Goal: Task Accomplishment & Management: Manage account settings

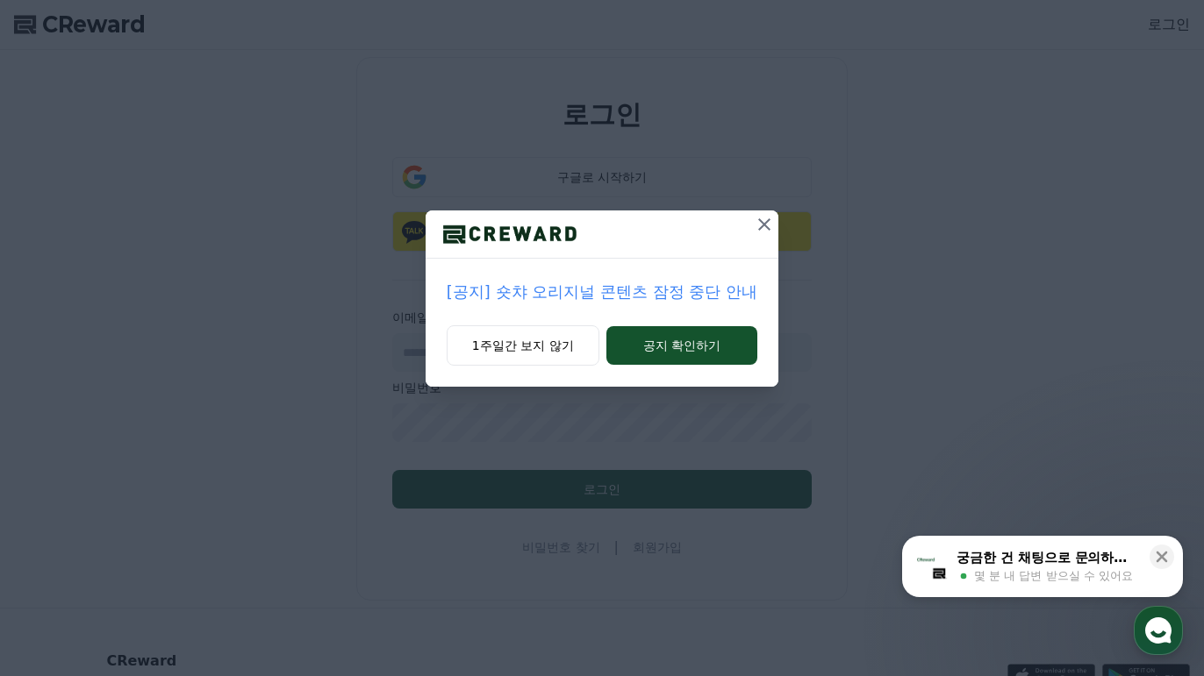
click at [760, 225] on icon at bounding box center [764, 224] width 21 height 21
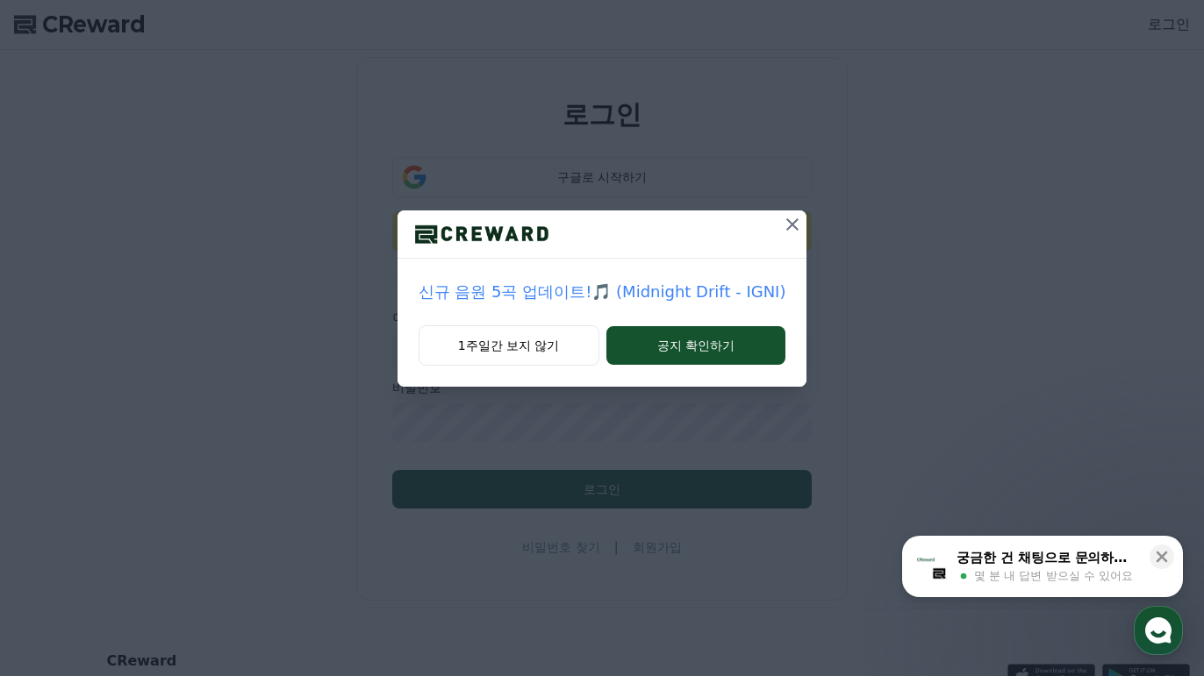
click at [782, 226] on icon at bounding box center [792, 224] width 21 height 21
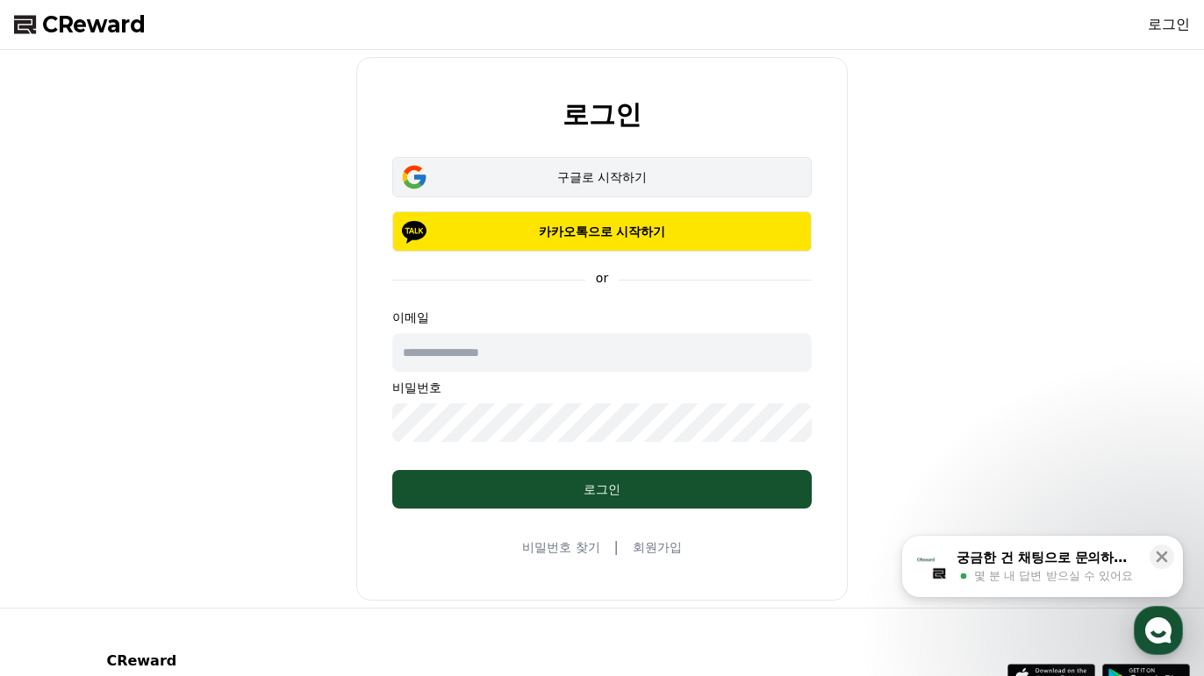
click at [583, 172] on div "구글로 시작하기" at bounding box center [602, 177] width 368 height 18
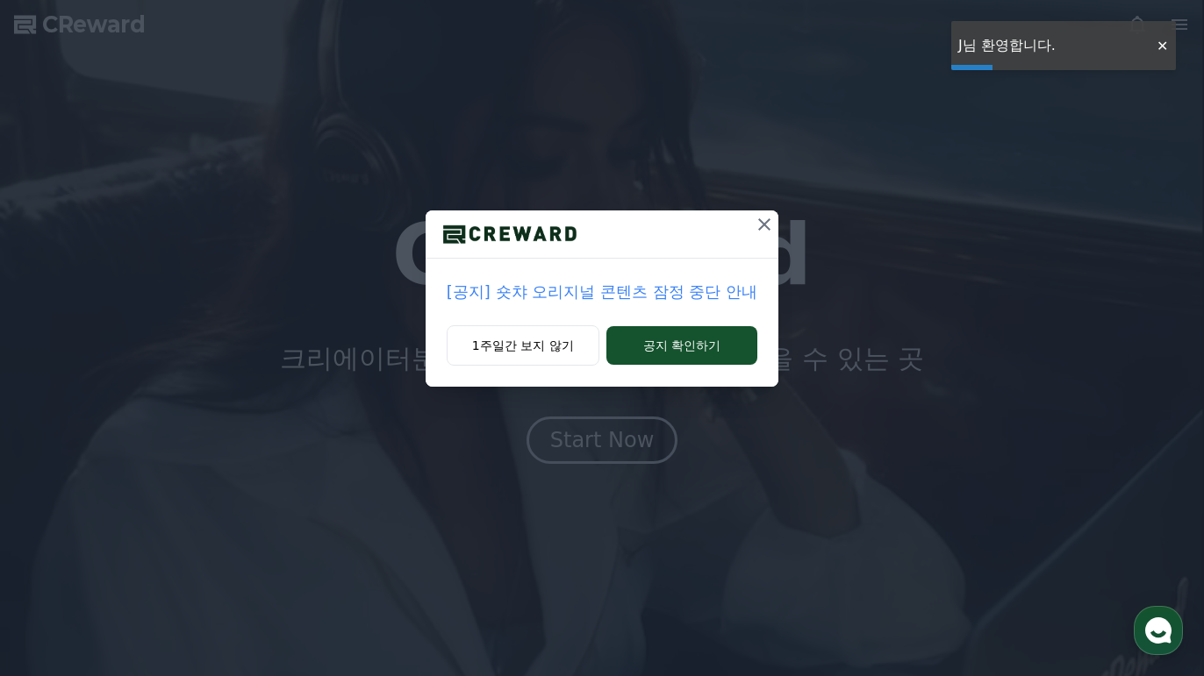
click at [744, 232] on div at bounding box center [601, 235] width 353 height 48
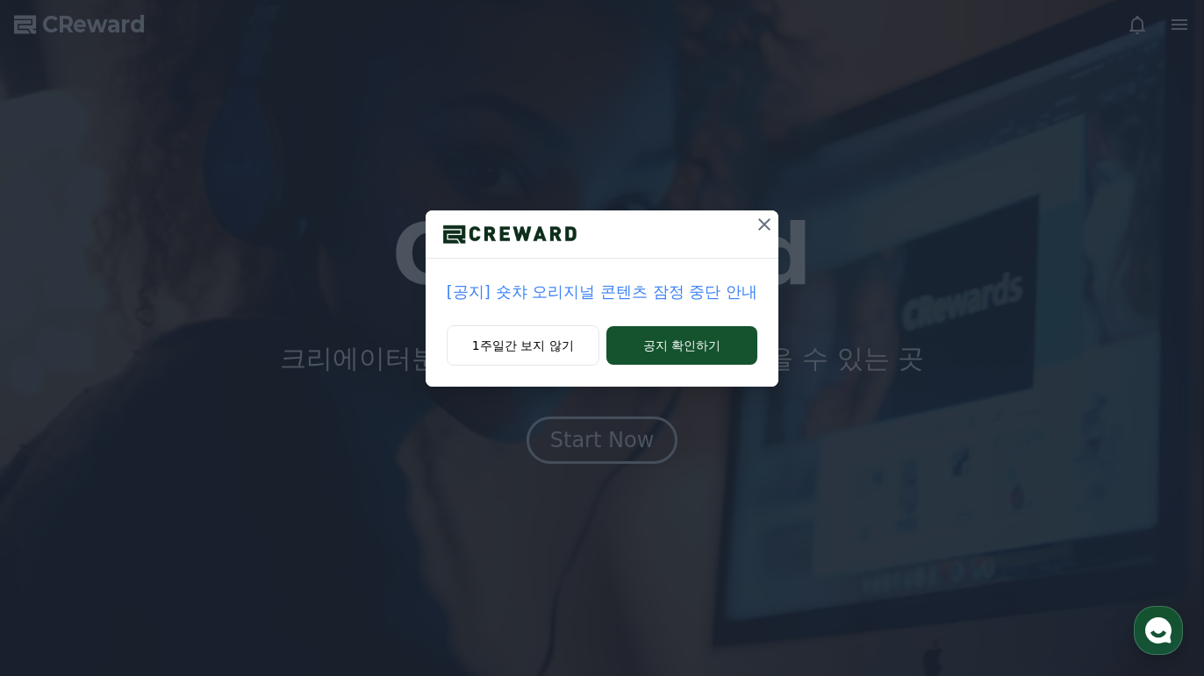
click at [761, 218] on icon at bounding box center [764, 224] width 21 height 21
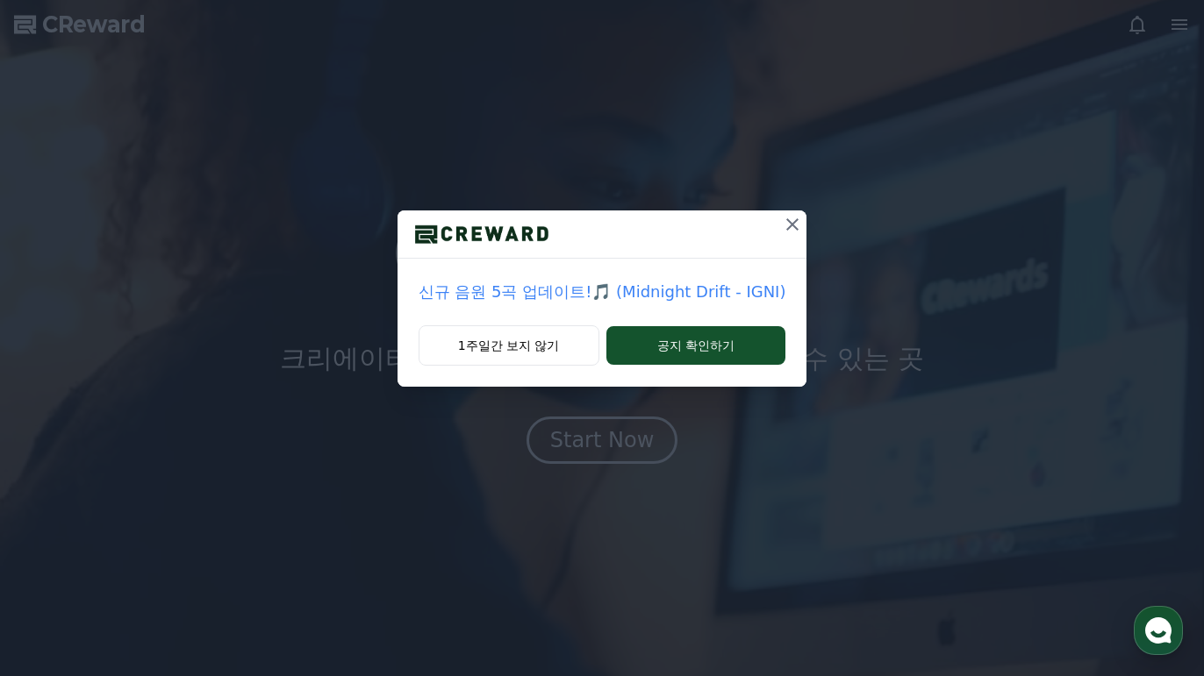
click at [782, 233] on icon at bounding box center [792, 224] width 21 height 21
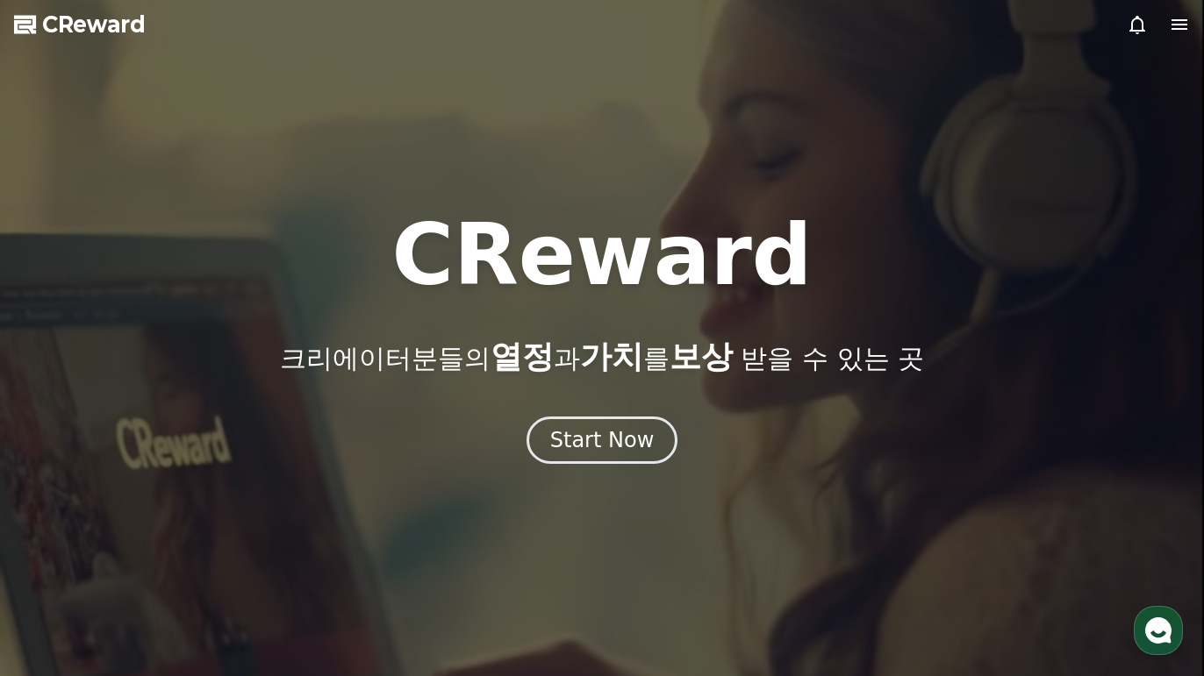
click at [1169, 22] on icon at bounding box center [1179, 24] width 21 height 21
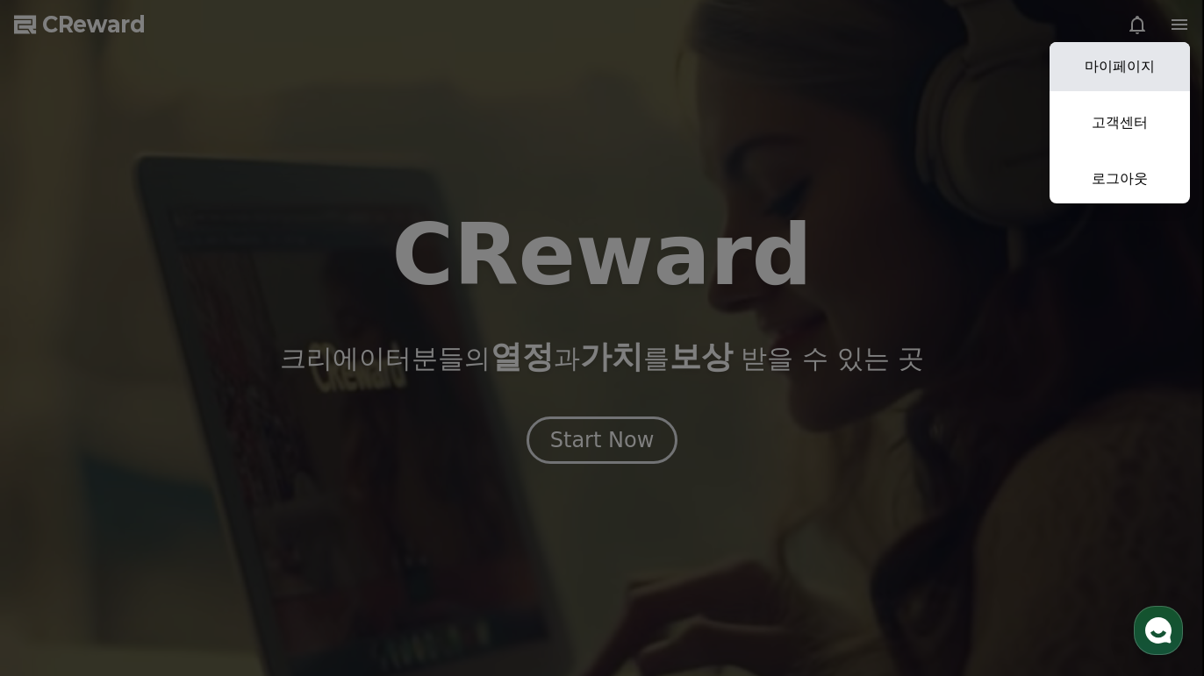
click at [1155, 52] on link "마이페이지" at bounding box center [1119, 66] width 140 height 49
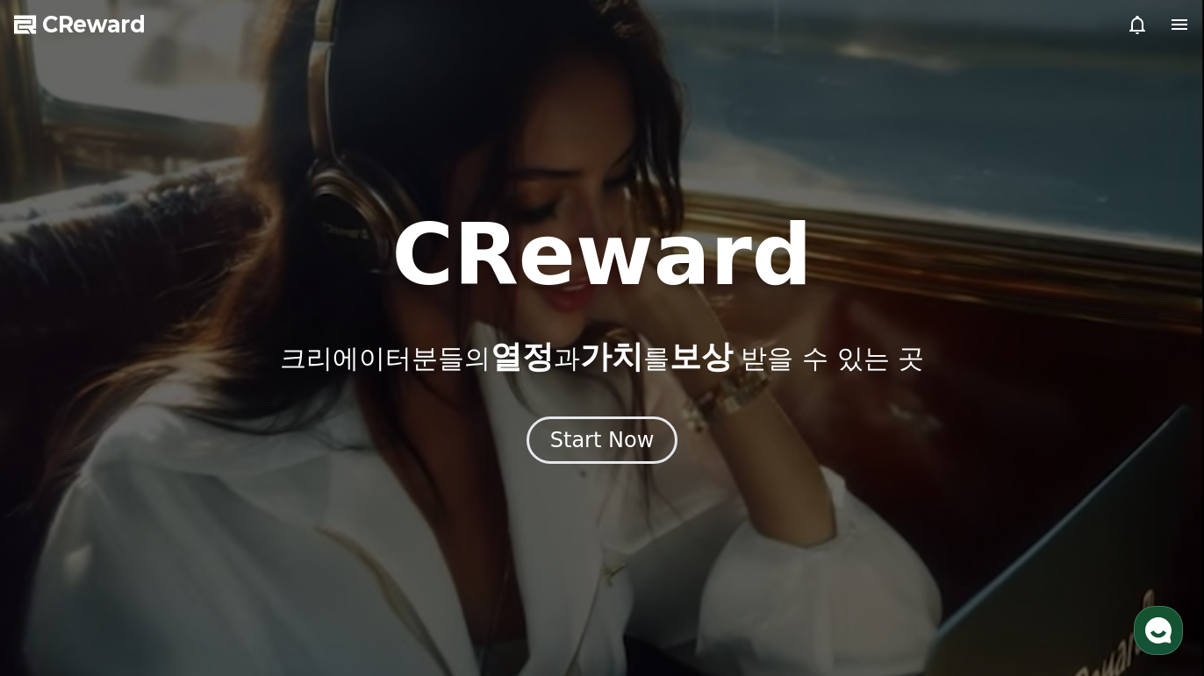
select select "**********"
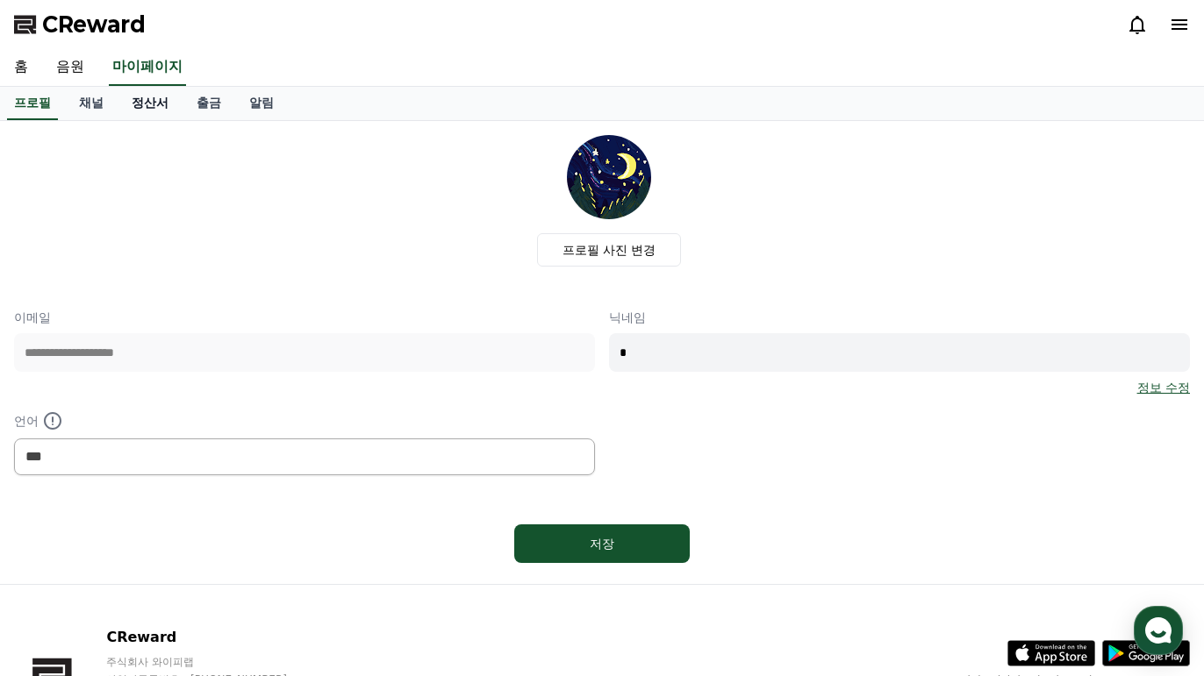
click at [140, 111] on link "정산서" at bounding box center [150, 103] width 65 height 33
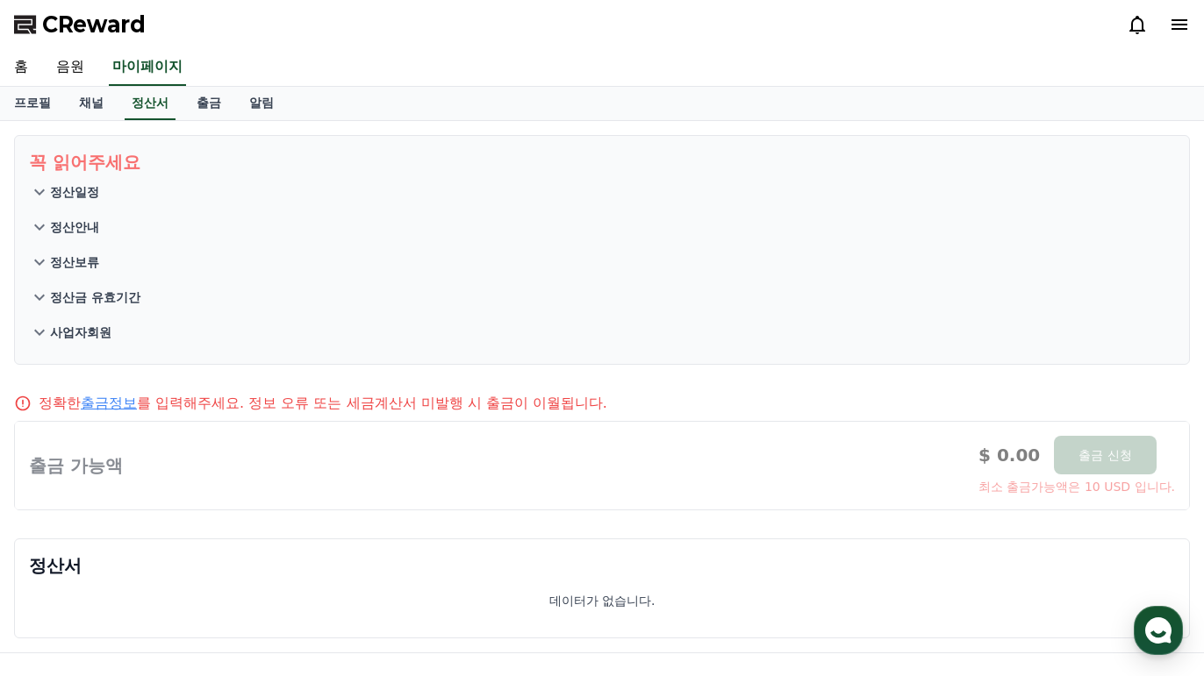
click at [118, 198] on button "정산일정" at bounding box center [602, 192] width 1146 height 35
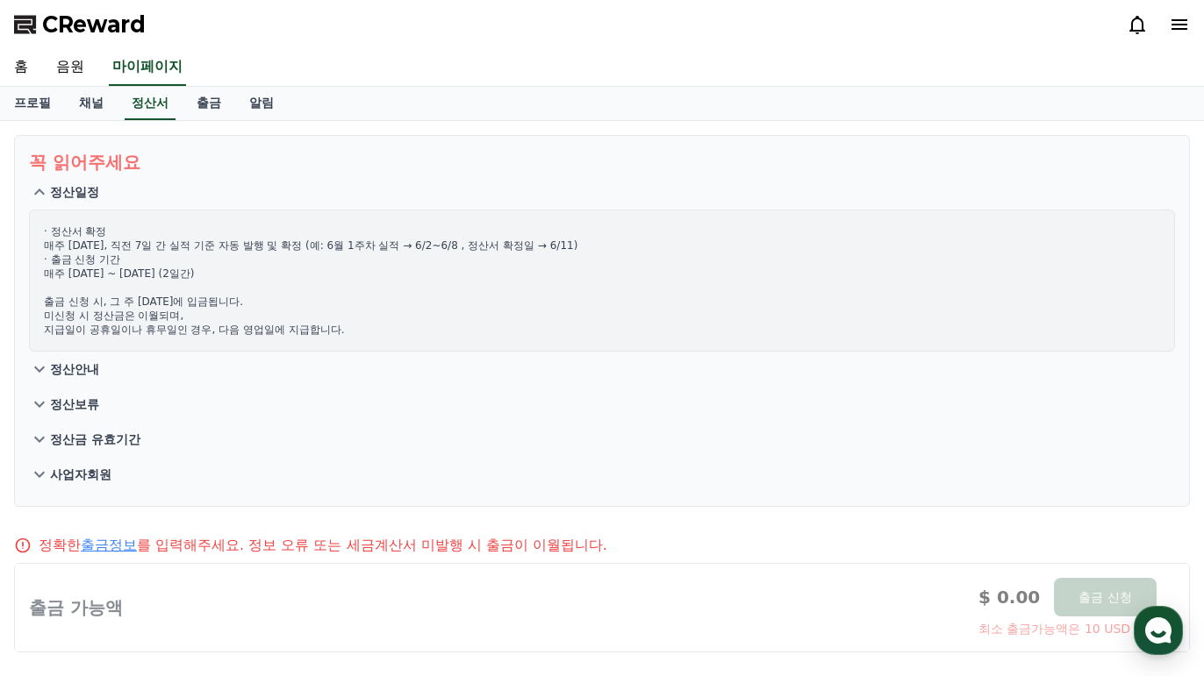
click at [118, 197] on button "정산일정" at bounding box center [602, 192] width 1146 height 35
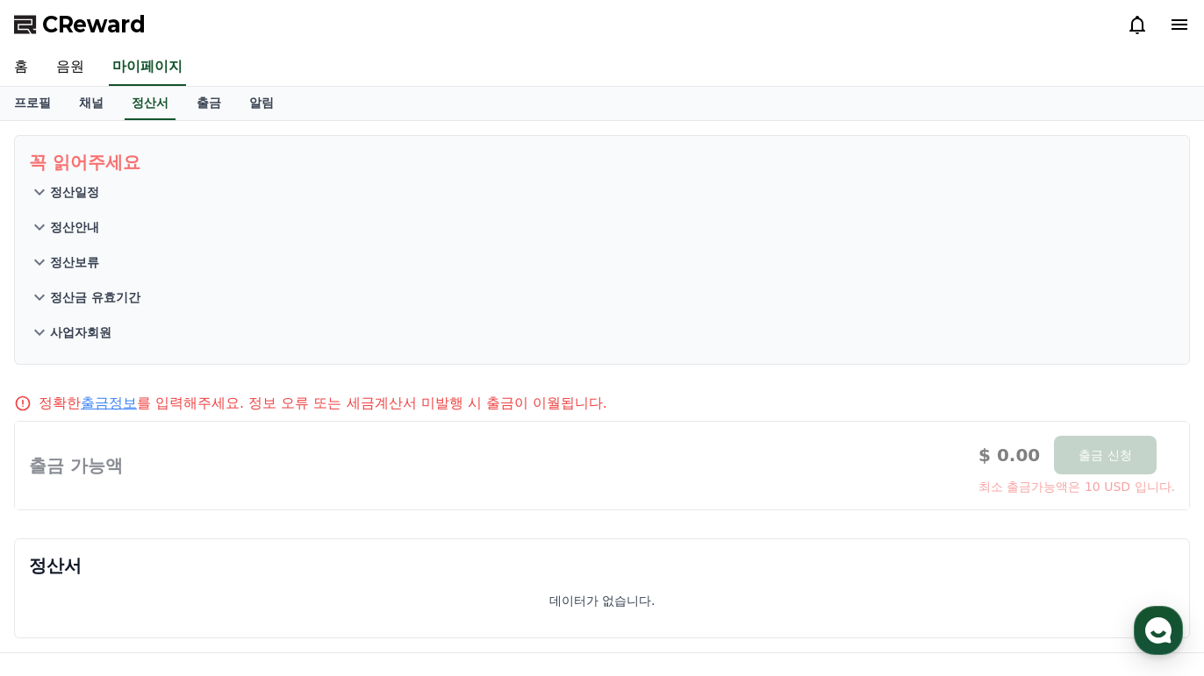
click at [111, 212] on button "정산안내" at bounding box center [602, 227] width 1146 height 35
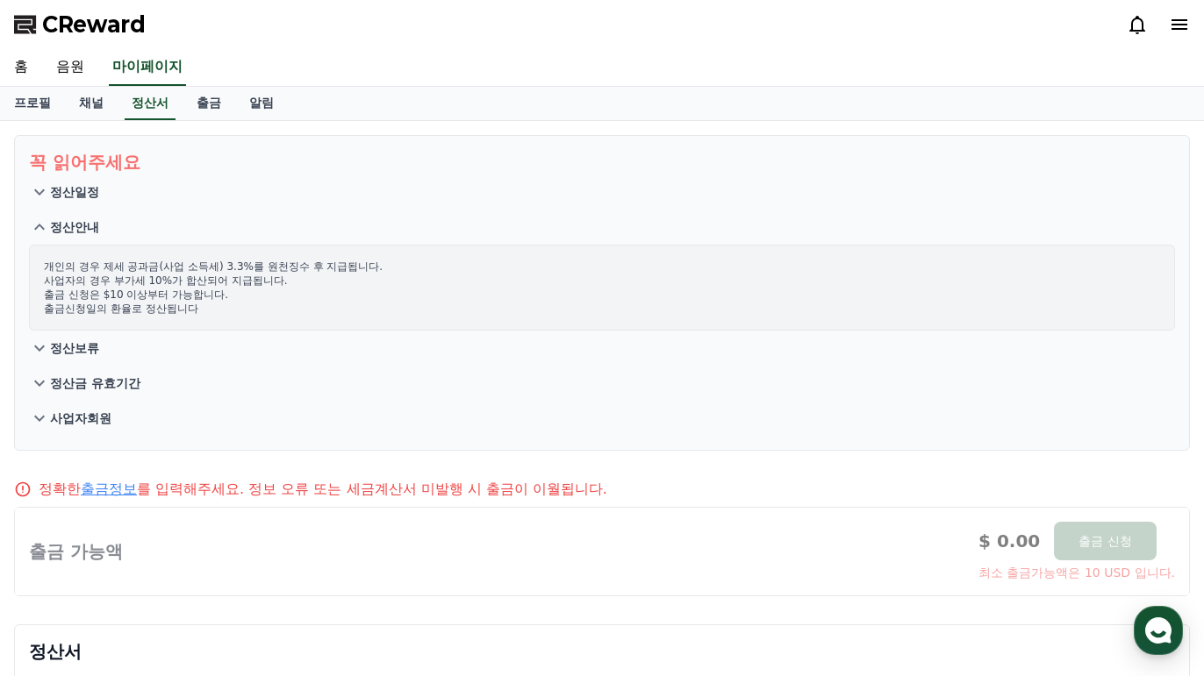
click at [106, 222] on button "정산안내" at bounding box center [602, 227] width 1146 height 35
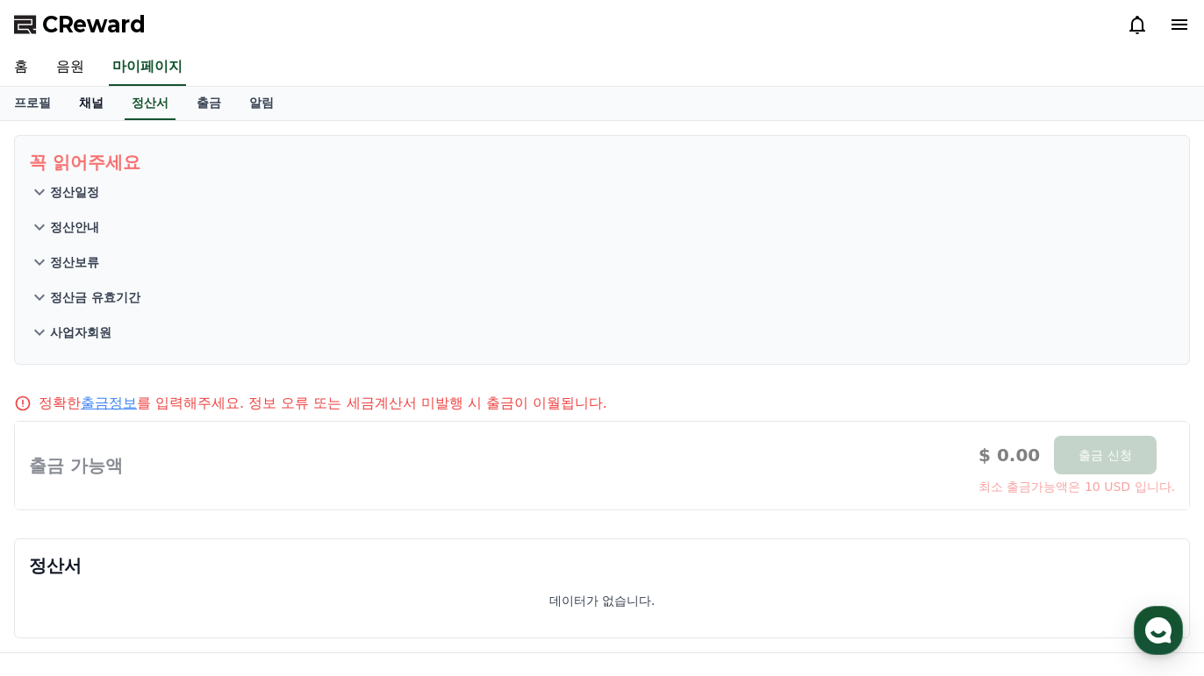
click at [75, 114] on link "채널" at bounding box center [91, 103] width 53 height 33
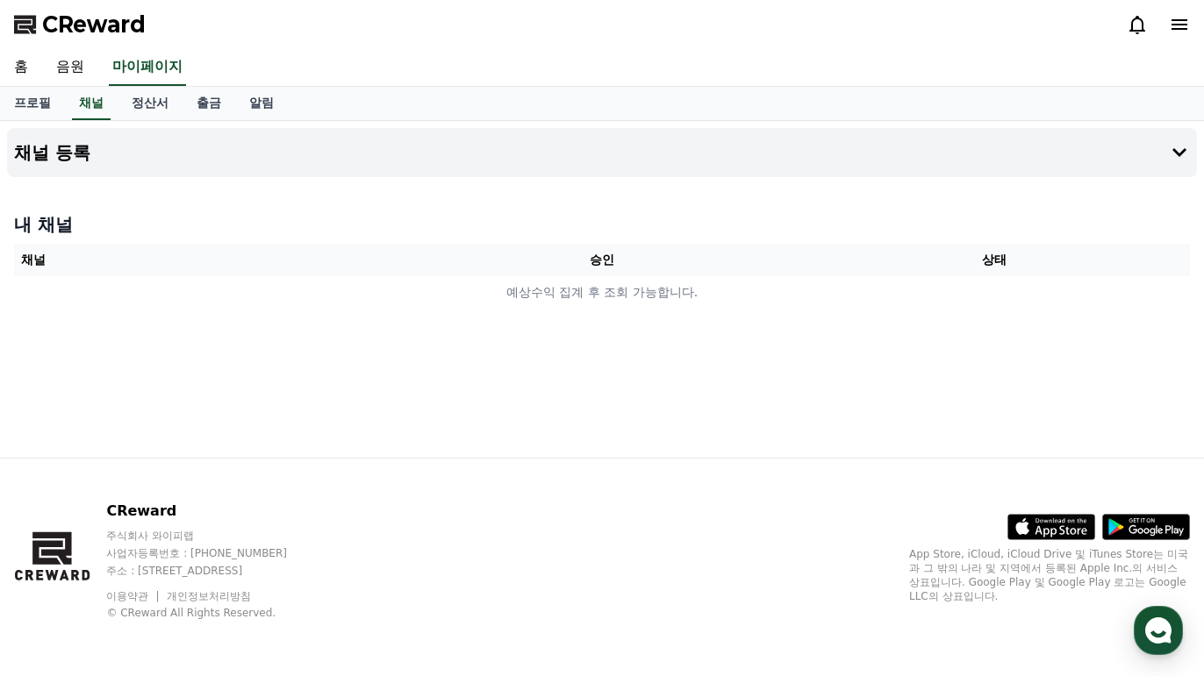
click at [76, 260] on th "채널" at bounding box center [210, 260] width 392 height 32
click at [28, 95] on link "프로필" at bounding box center [32, 103] width 65 height 33
select select "**********"
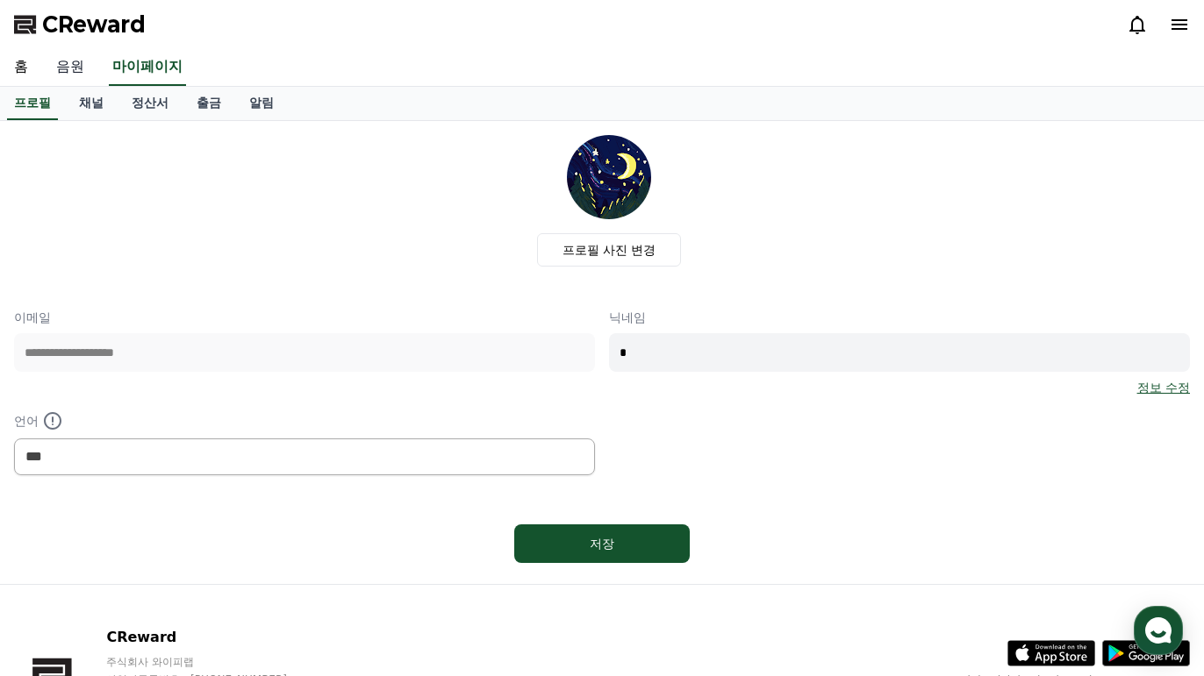
click at [66, 73] on link "음원" at bounding box center [70, 67] width 56 height 37
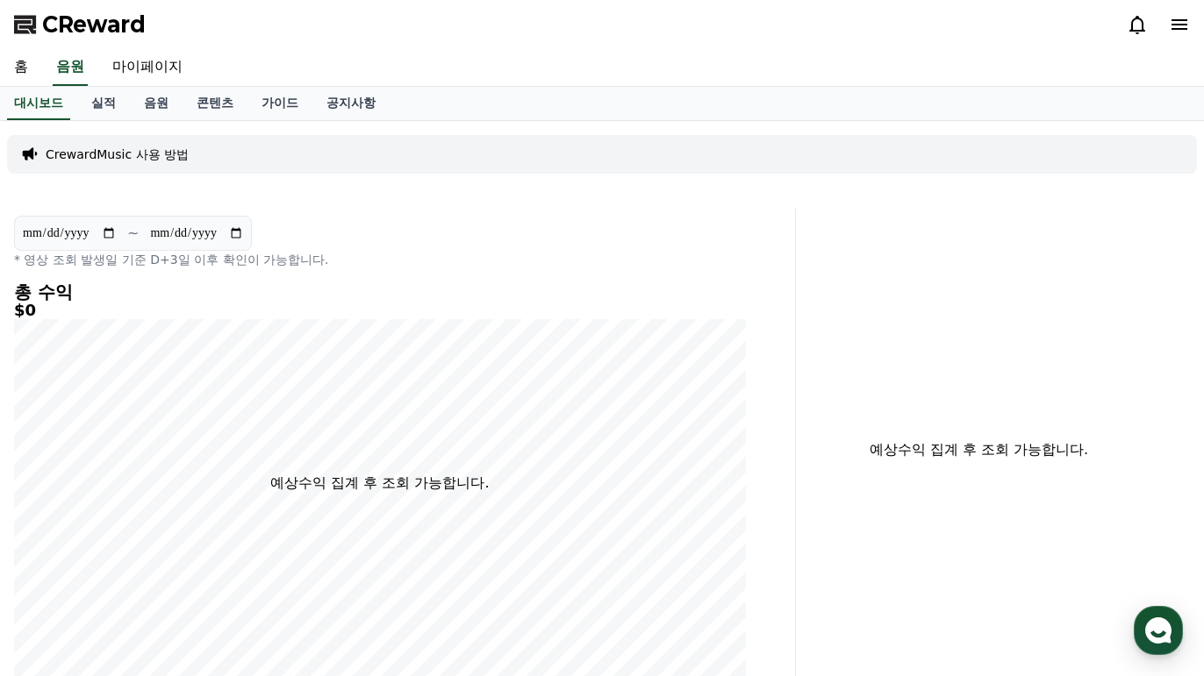
click at [46, 73] on div "홈 음원 마이페이지" at bounding box center [602, 67] width 1204 height 37
click at [19, 71] on link "홈" at bounding box center [21, 67] width 42 height 37
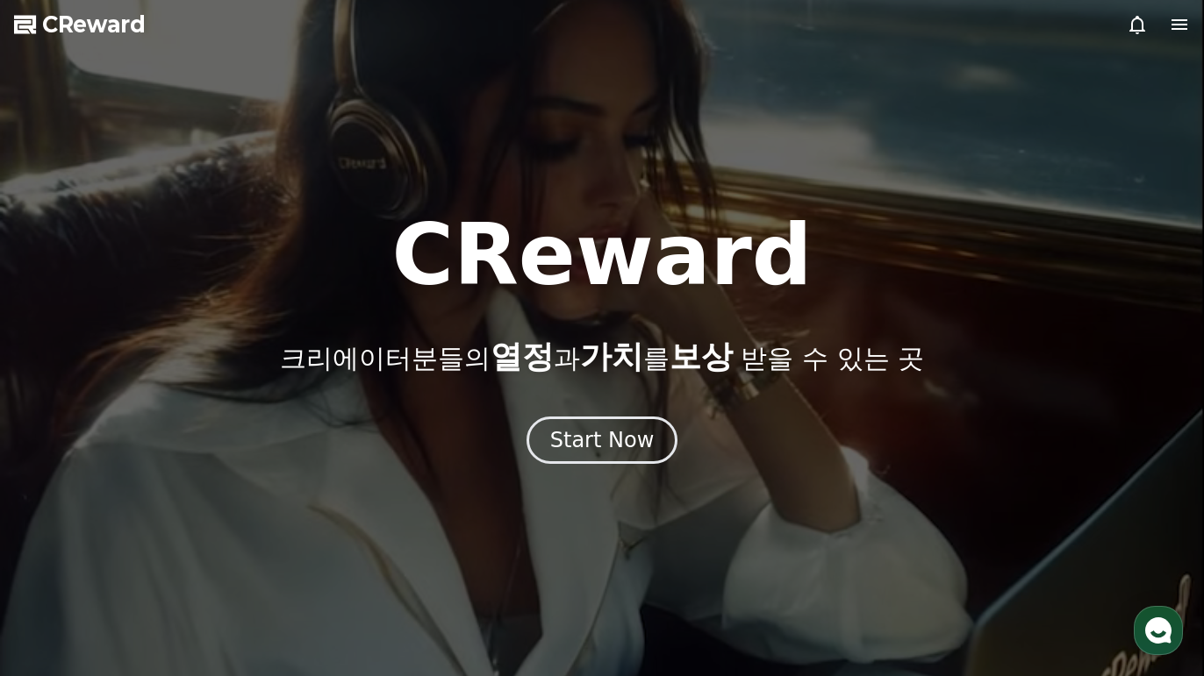
click at [1184, 31] on icon at bounding box center [1179, 24] width 21 height 21
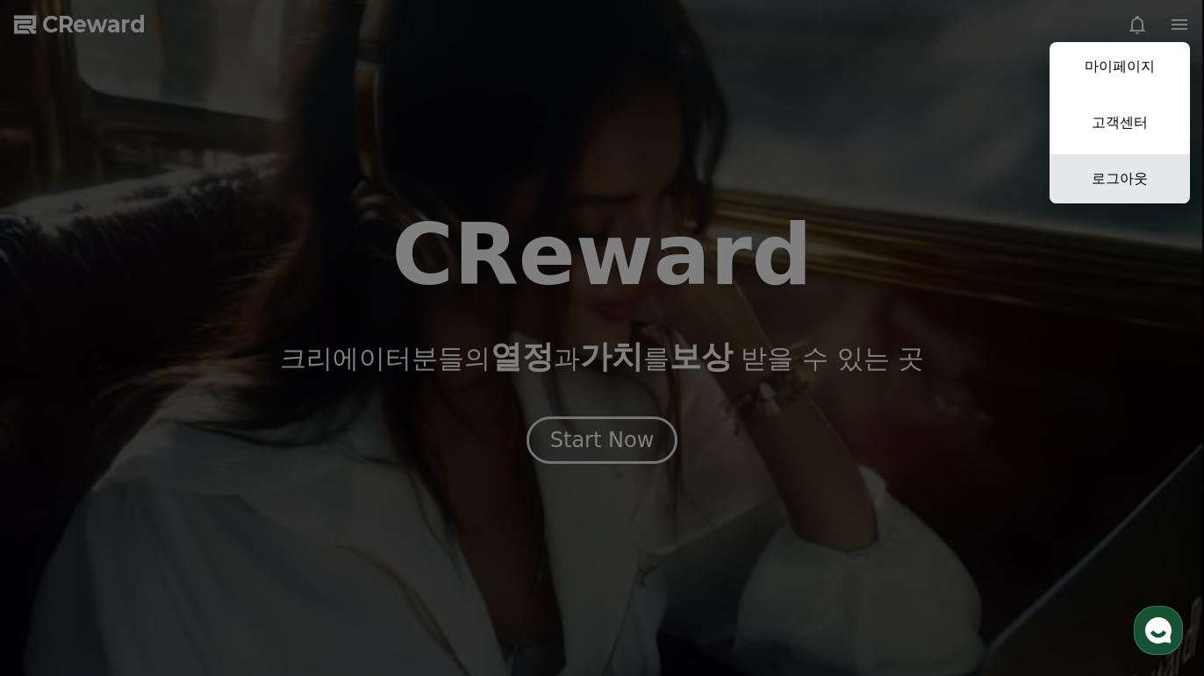
click at [1119, 191] on link "로그아웃" at bounding box center [1119, 178] width 140 height 49
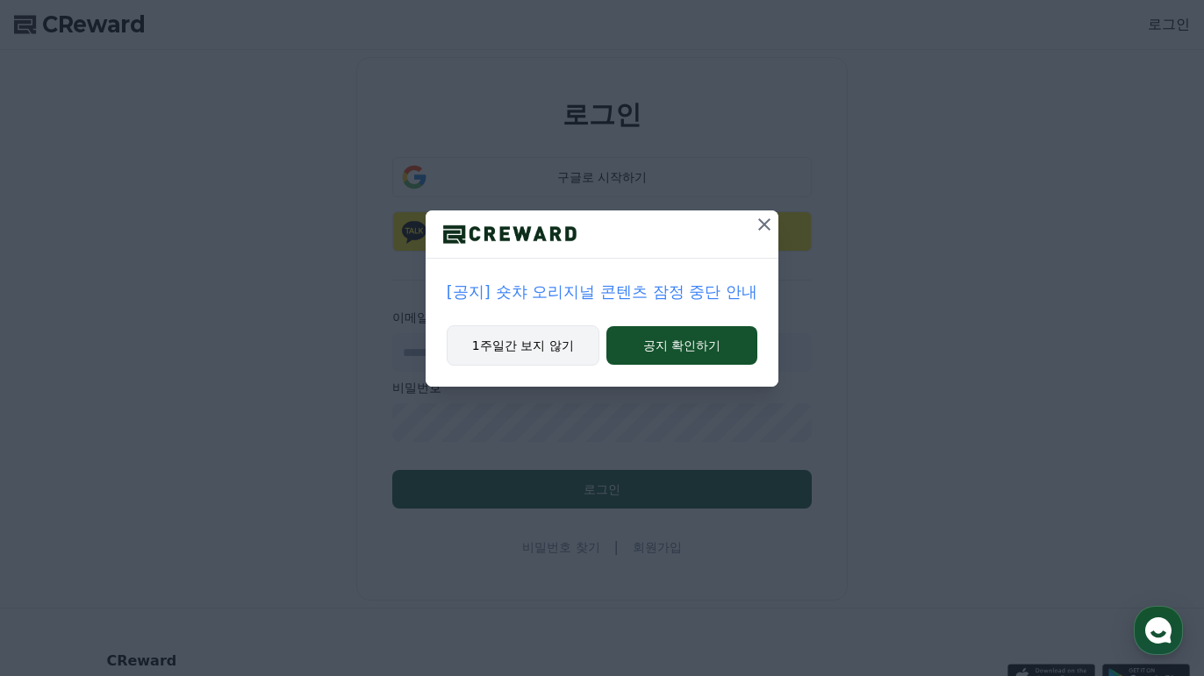
click at [531, 343] on button "1주일간 보지 않기" at bounding box center [523, 345] width 153 height 40
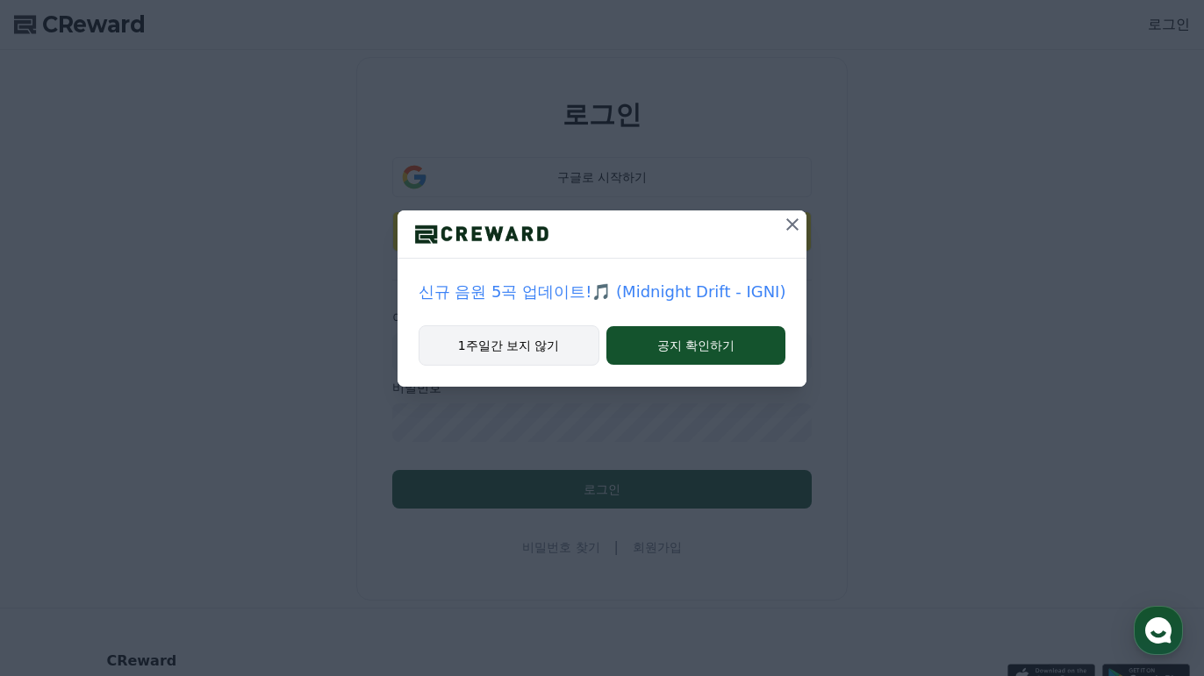
click at [533, 337] on button "1주일간 보지 않기" at bounding box center [508, 345] width 181 height 40
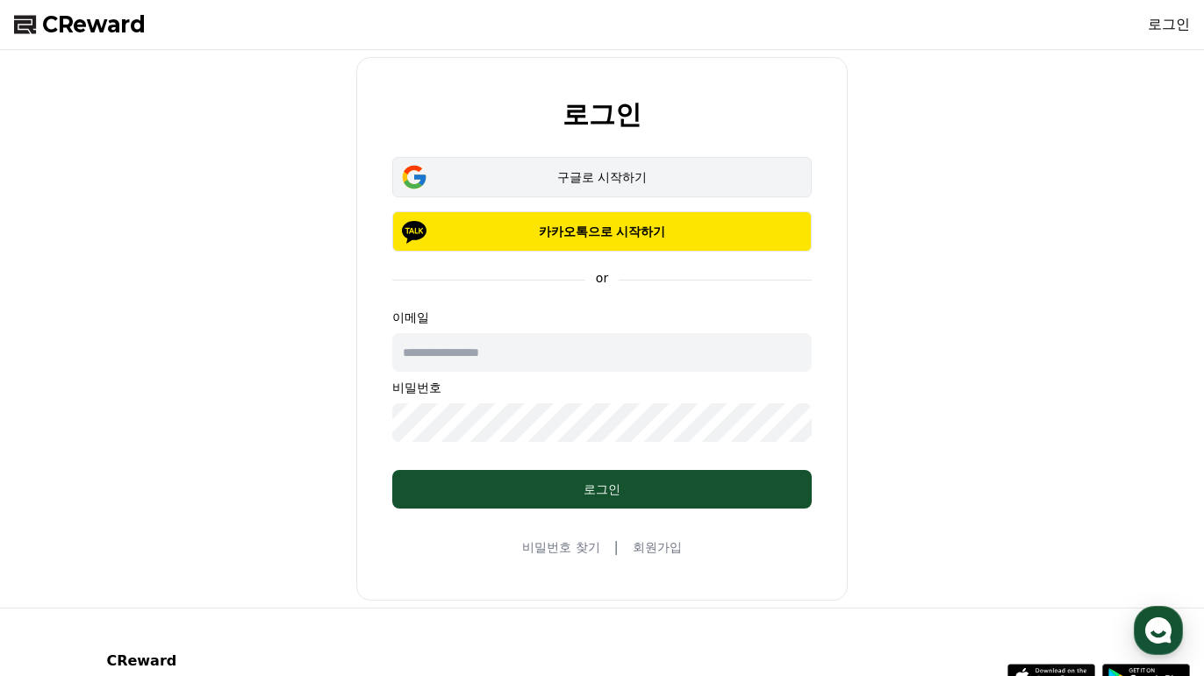
click at [543, 180] on div "구글로 시작하기" at bounding box center [602, 177] width 368 height 18
